Goal: Understand process/instructions: Learn about a topic

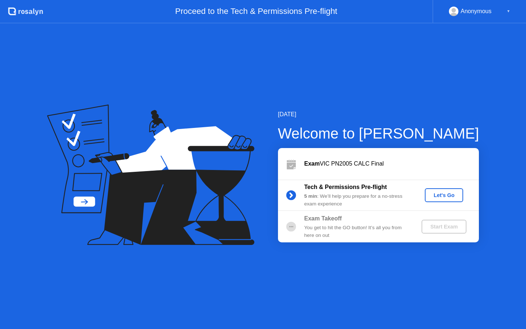
click at [445, 193] on div "Let's Go" at bounding box center [444, 195] width 33 height 6
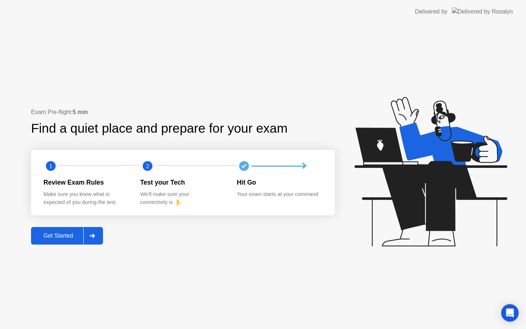
click at [71, 232] on div "Get Started" at bounding box center [58, 235] width 50 height 7
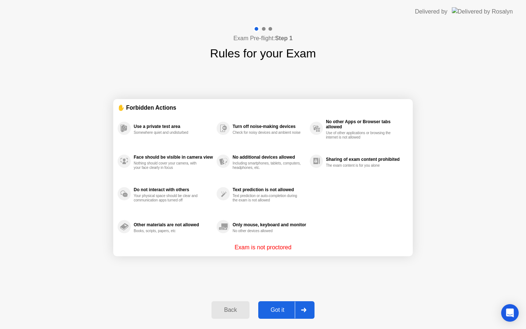
click at [293, 311] on div "Got it" at bounding box center [277, 310] width 34 height 7
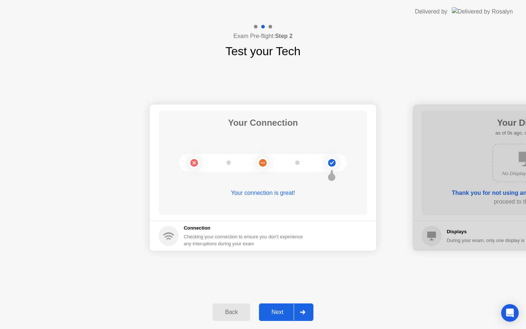
click at [293, 312] on div "Next" at bounding box center [277, 312] width 33 height 7
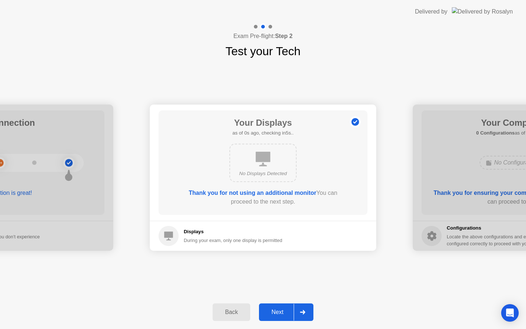
click at [293, 312] on div "Next" at bounding box center [277, 312] width 33 height 7
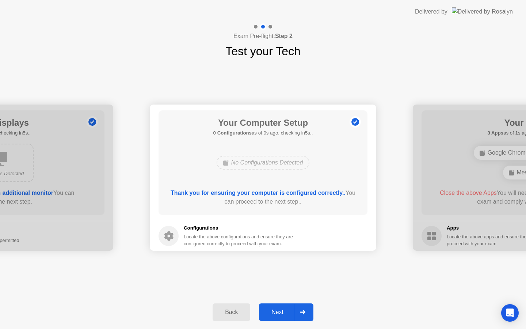
click at [293, 312] on div "Next" at bounding box center [277, 312] width 33 height 7
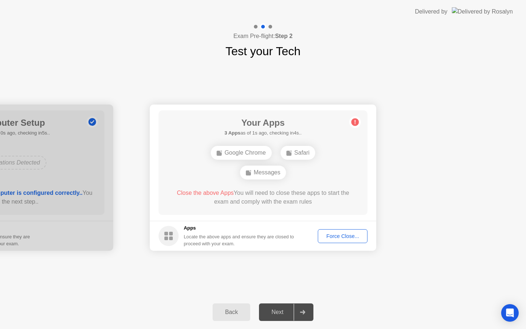
click at [330, 236] on div "Force Close..." at bounding box center [342, 236] width 45 height 6
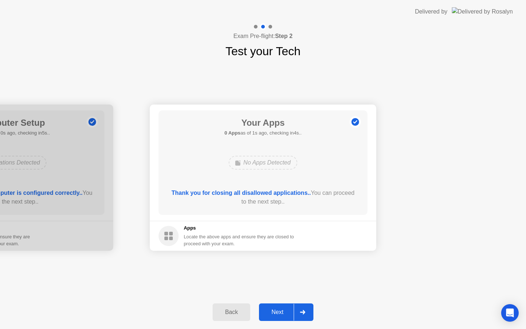
click at [288, 309] on div "Next" at bounding box center [277, 312] width 33 height 7
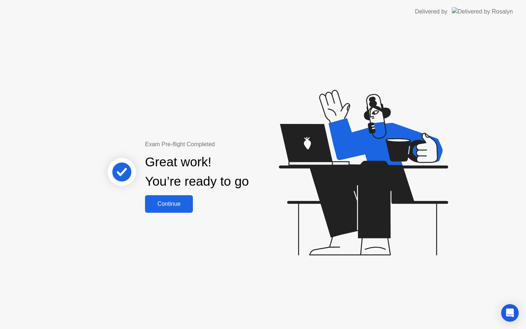
click at [189, 202] on div "Continue" at bounding box center [168, 204] width 43 height 7
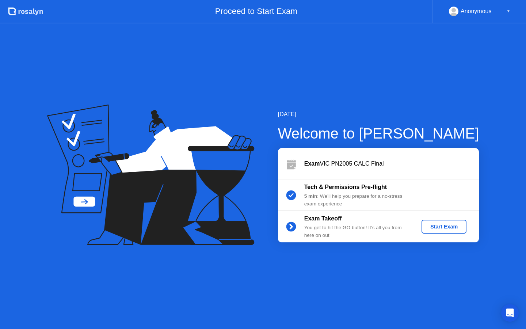
click at [444, 227] on div "Start Exam" at bounding box center [444, 227] width 39 height 6
